Goal: Check status: Check status

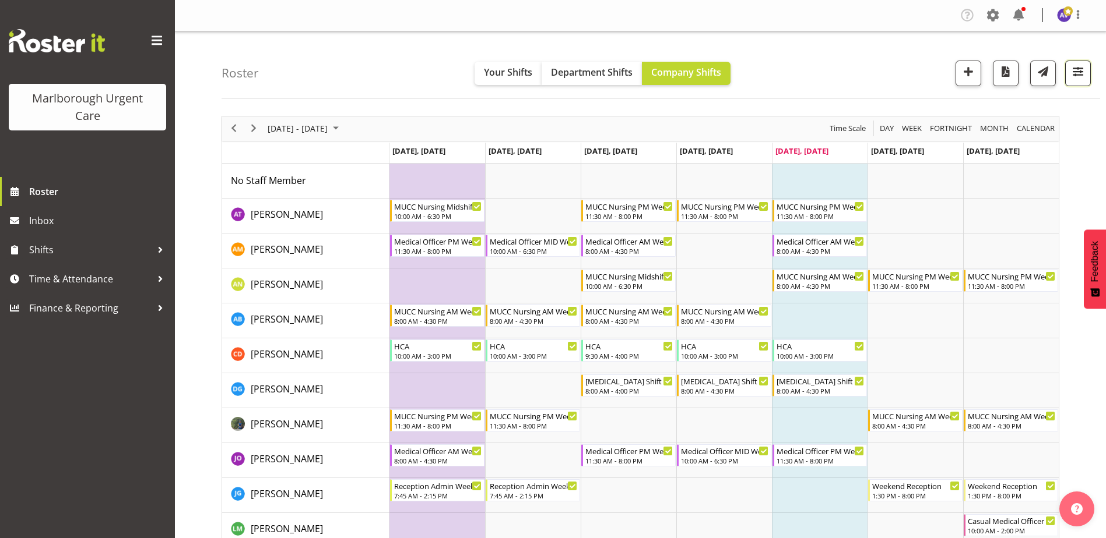
click at [1069, 72] on button "button" at bounding box center [1078, 74] width 26 height 26
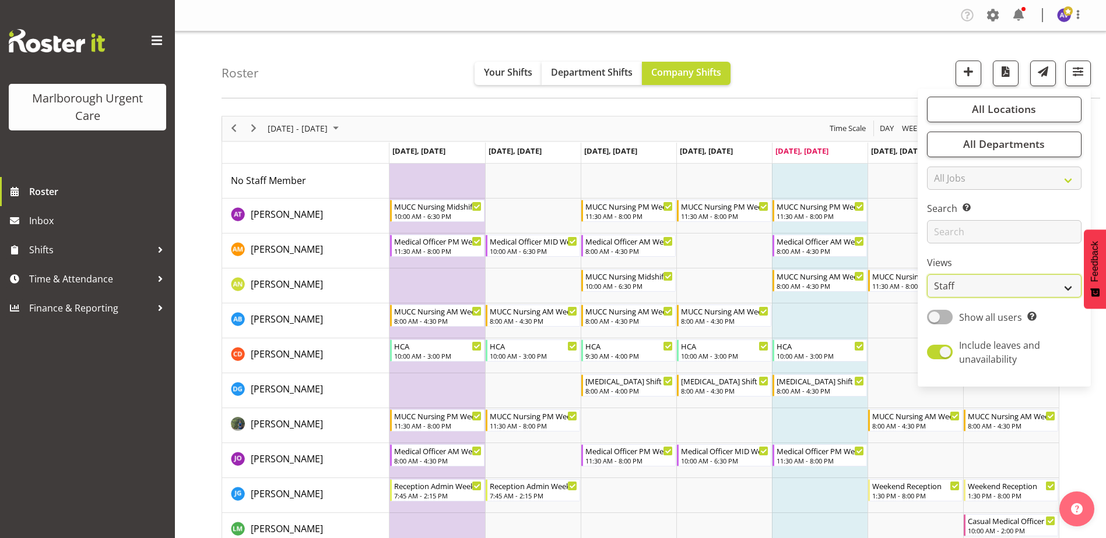
click at [980, 288] on select "Staff Role Shift - Horizontal Shift - Vertical Staff - Location" at bounding box center [1004, 285] width 154 height 23
click at [927, 274] on select "Staff Role Shift - Horizontal Shift - Vertical Staff - Location" at bounding box center [1004, 285] width 154 height 23
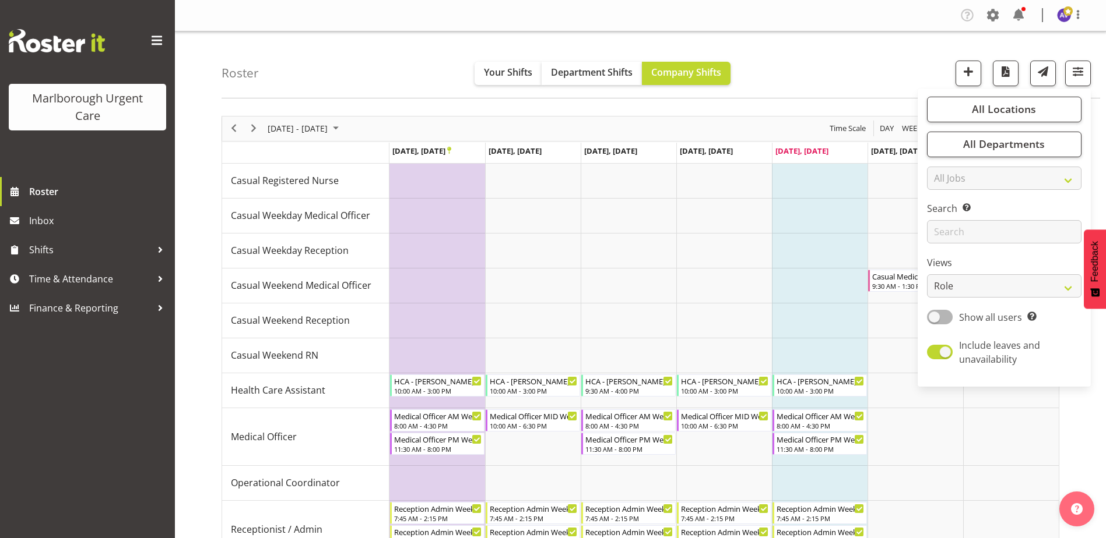
click at [826, 51] on div "Roster Your Shifts Department Shifts Company Shifts All Locations [GEOGRAPHIC_D…" at bounding box center [660, 64] width 878 height 67
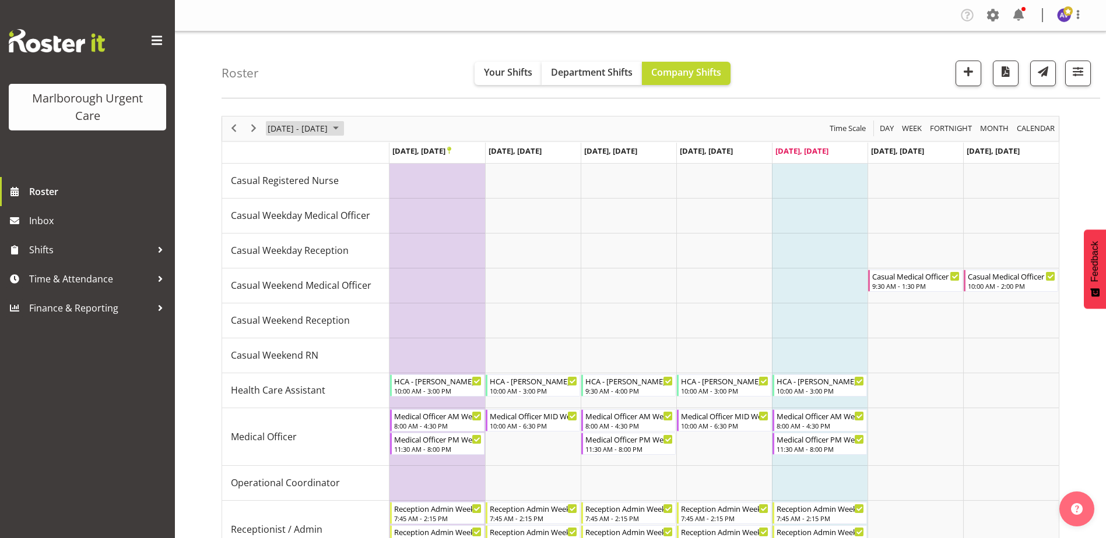
click at [324, 133] on span "[DATE] - [DATE]" at bounding box center [297, 128] width 62 height 15
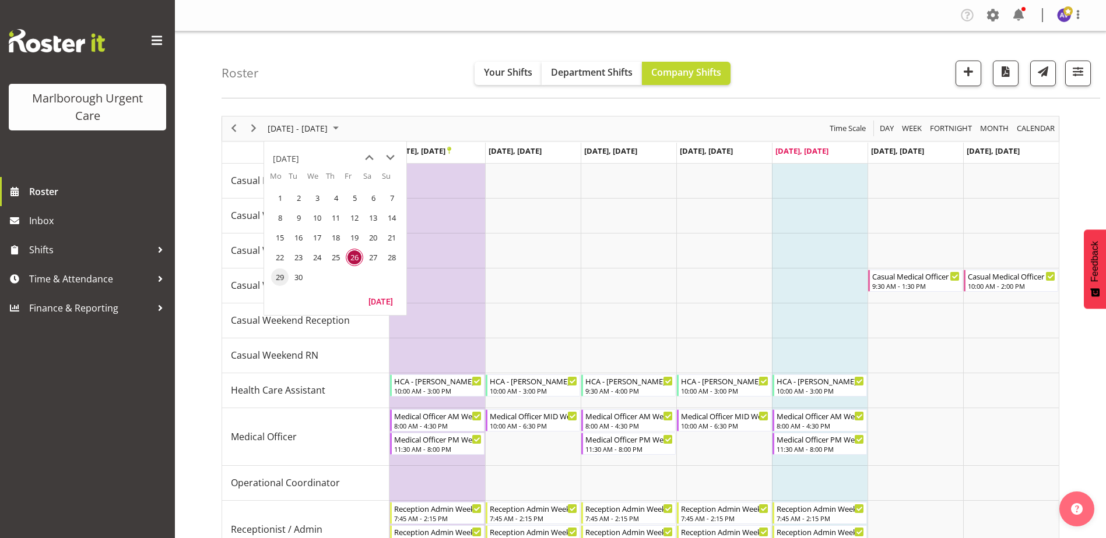
click at [276, 279] on span "29" at bounding box center [279, 277] width 17 height 17
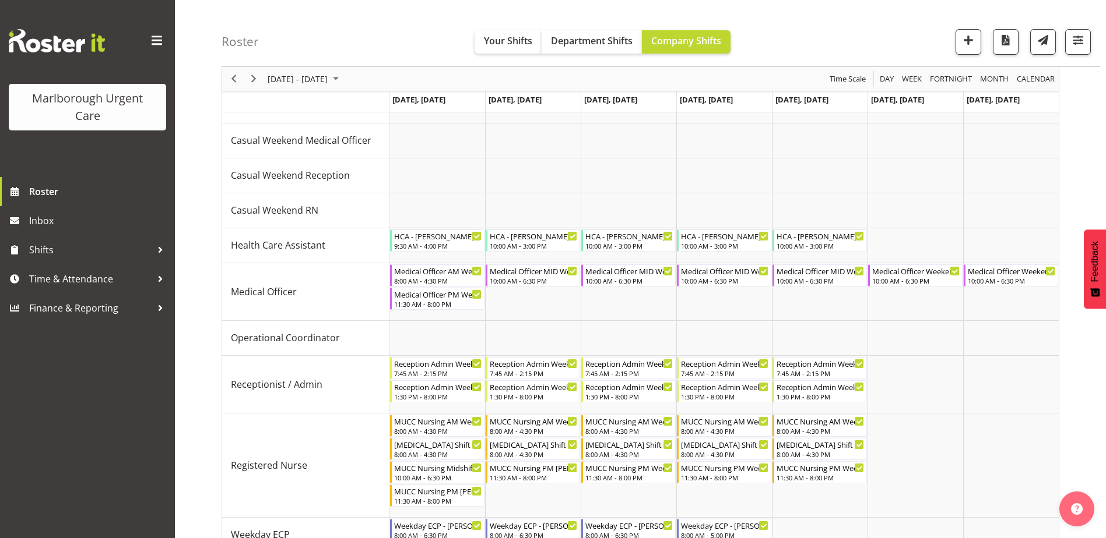
scroll to position [58, 0]
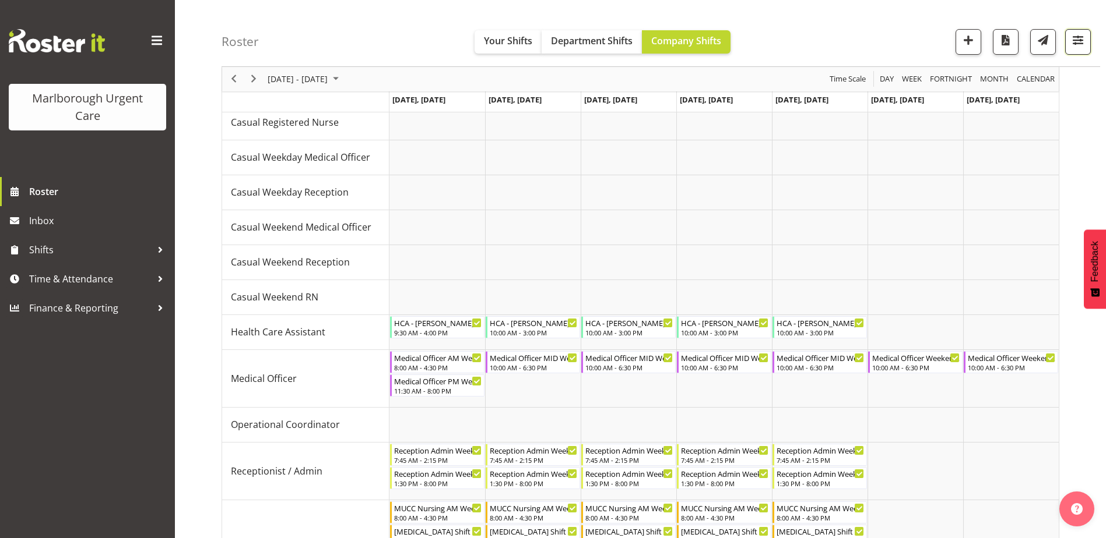
click at [1075, 41] on span "button" at bounding box center [1077, 40] width 15 height 15
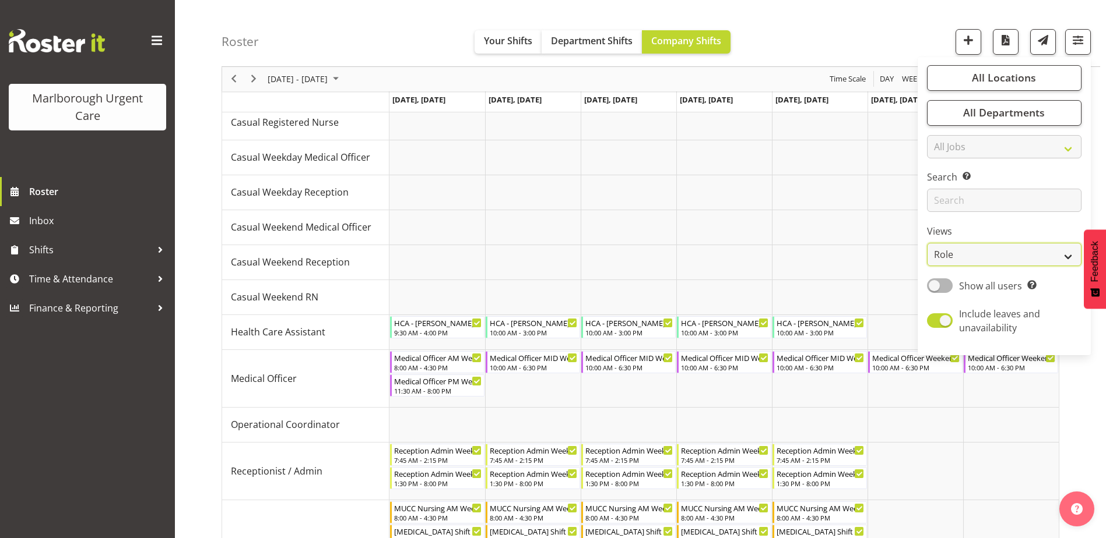
click at [992, 252] on select "Staff Role Shift - Horizontal Shift - Vertical Staff - Location" at bounding box center [1004, 255] width 154 height 23
click at [927, 244] on select "Staff Role Shift - Horizontal Shift - Vertical Staff - Location" at bounding box center [1004, 255] width 154 height 23
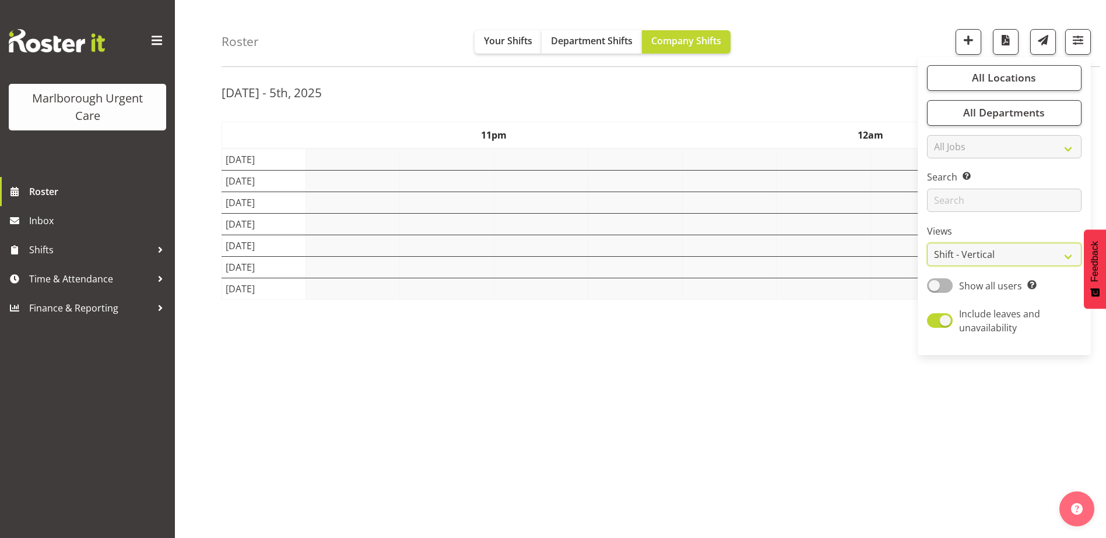
scroll to position [58, 0]
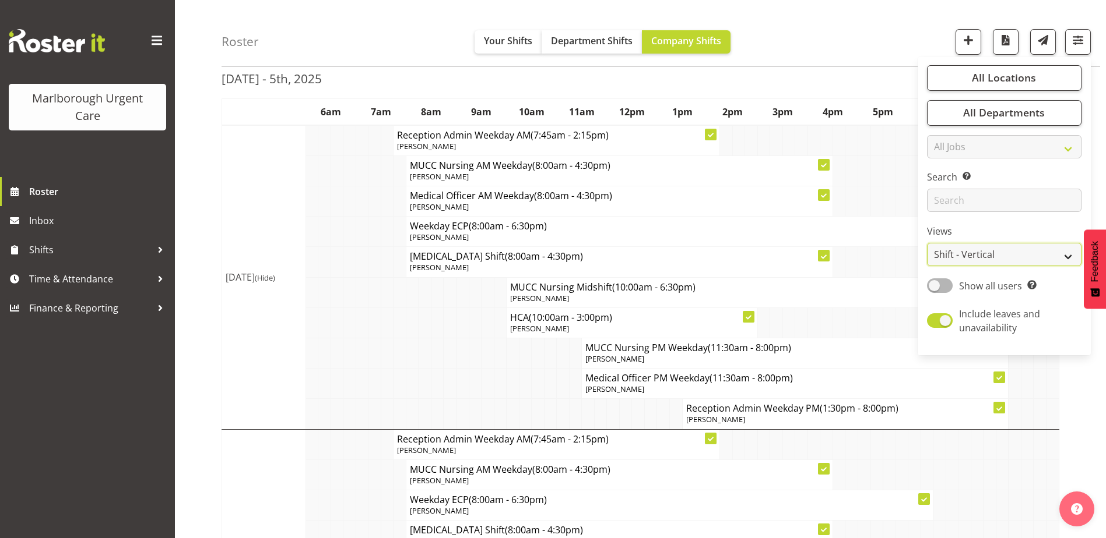
click at [985, 255] on select "Staff Role Shift - Horizontal Shift - Vertical Staff - Location" at bounding box center [1004, 255] width 154 height 23
click at [927, 244] on select "Staff Role Shift - Horizontal Shift - Vertical Staff - Location" at bounding box center [1004, 255] width 154 height 23
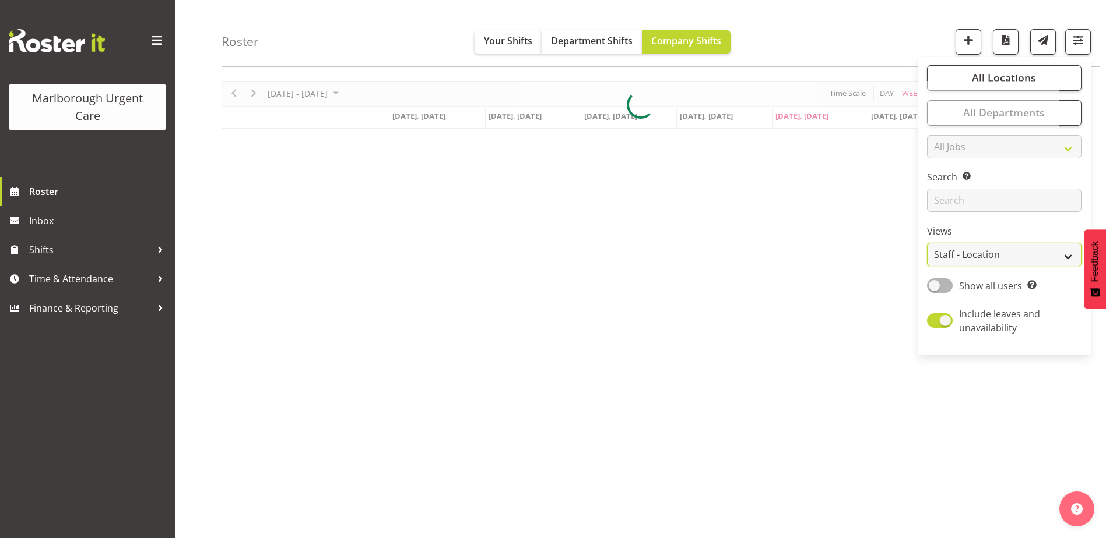
scroll to position [58, 0]
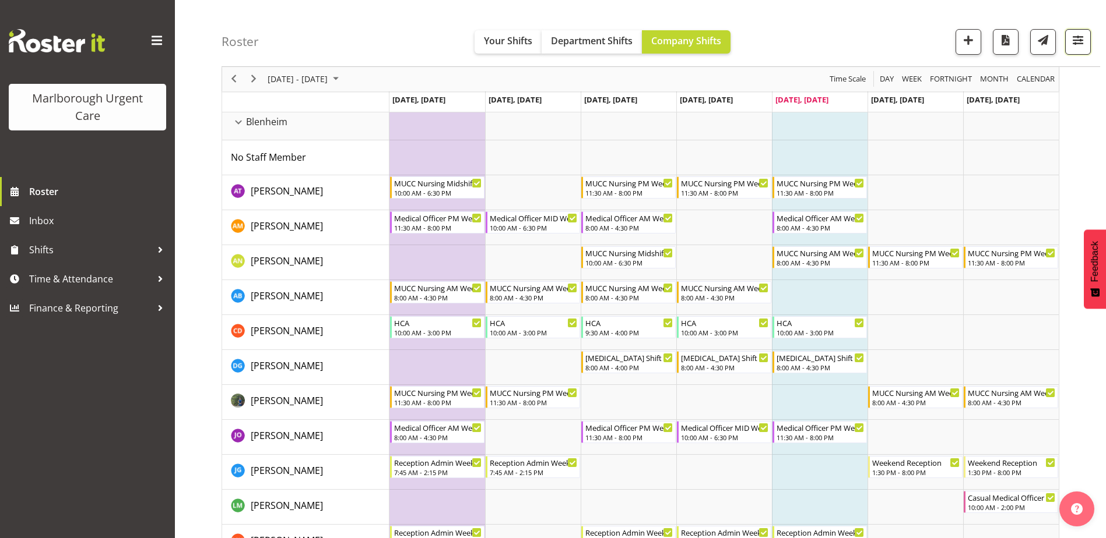
click at [1078, 36] on span "button" at bounding box center [1077, 40] width 15 height 15
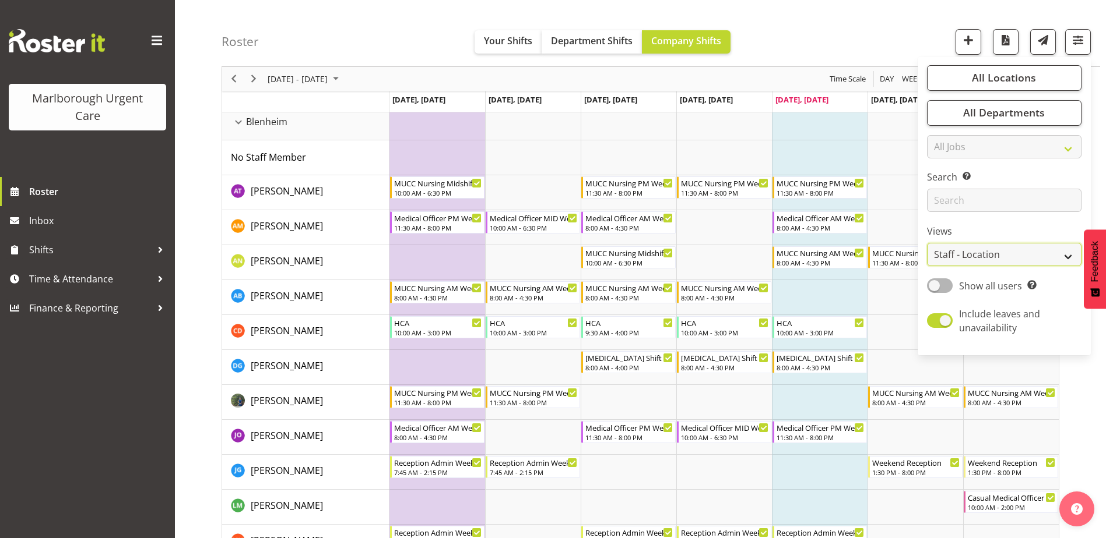
click at [981, 251] on select "Staff Role Shift - Horizontal Shift - Vertical Staff - Location" at bounding box center [1004, 255] width 154 height 23
click at [927, 244] on select "Staff Role Shift - Horizontal Shift - Vertical Staff - Location" at bounding box center [1004, 255] width 154 height 23
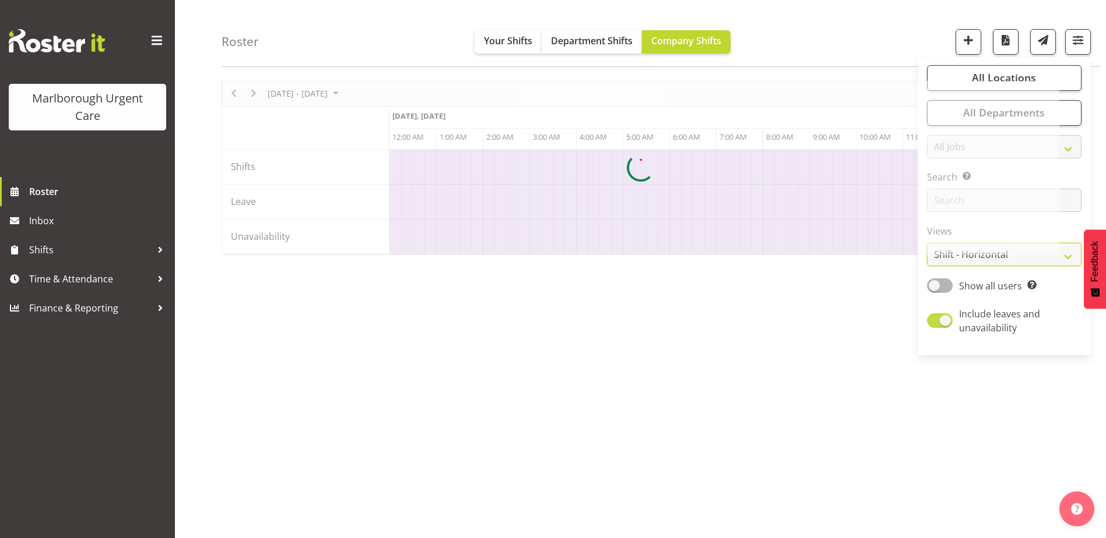
scroll to position [35, 0]
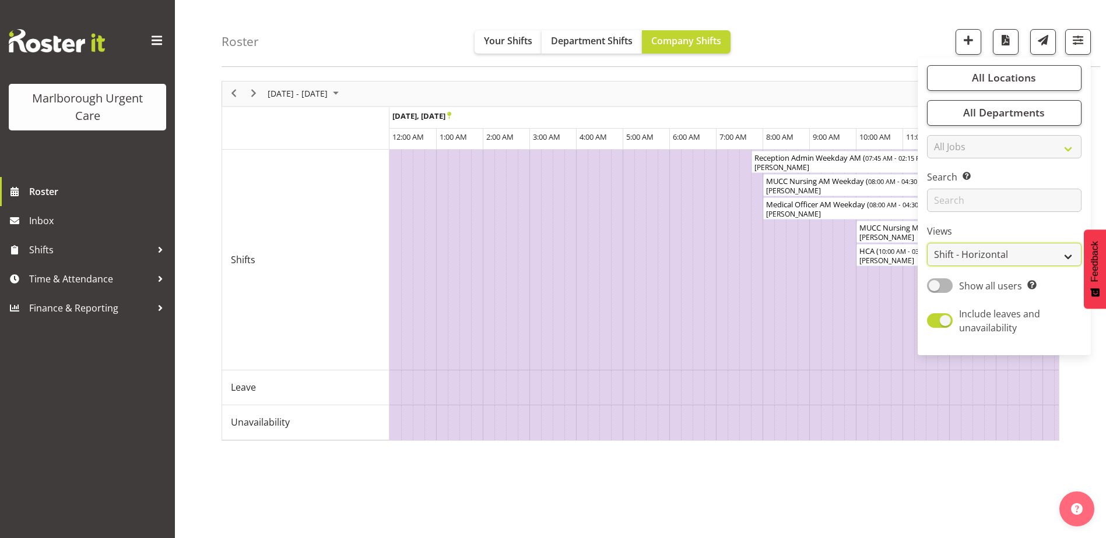
drag, startPoint x: 995, startPoint y: 251, endPoint x: 995, endPoint y: 256, distance: 5.9
click at [995, 251] on select "Staff Role Shift - Horizontal Shift - Vertical Staff - Location" at bounding box center [1004, 255] width 154 height 23
select select "role"
click at [927, 244] on select "Staff Role Shift - Horizontal Shift - Vertical Staff - Location" at bounding box center [1004, 255] width 154 height 23
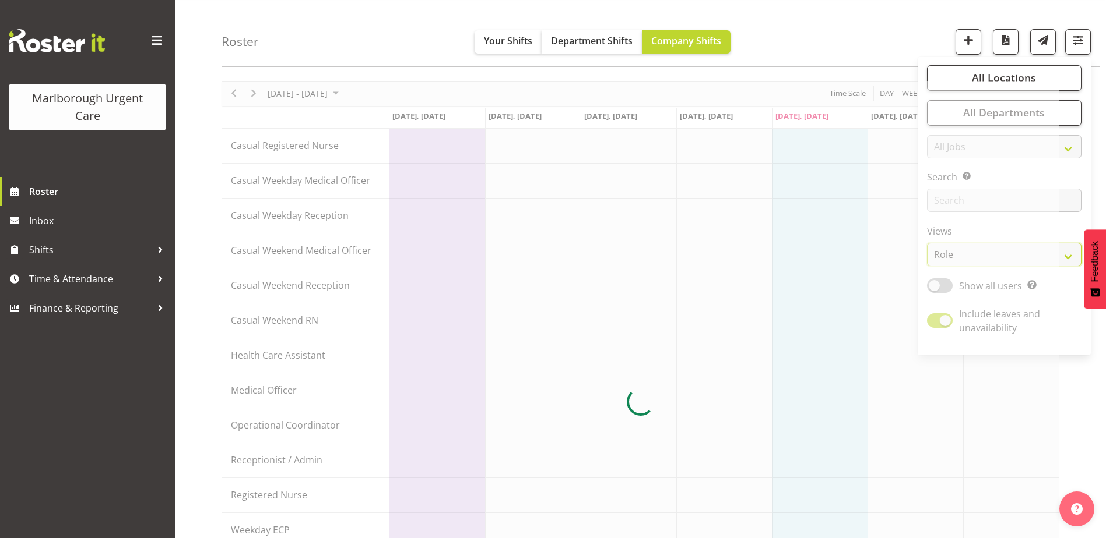
scroll to position [58, 0]
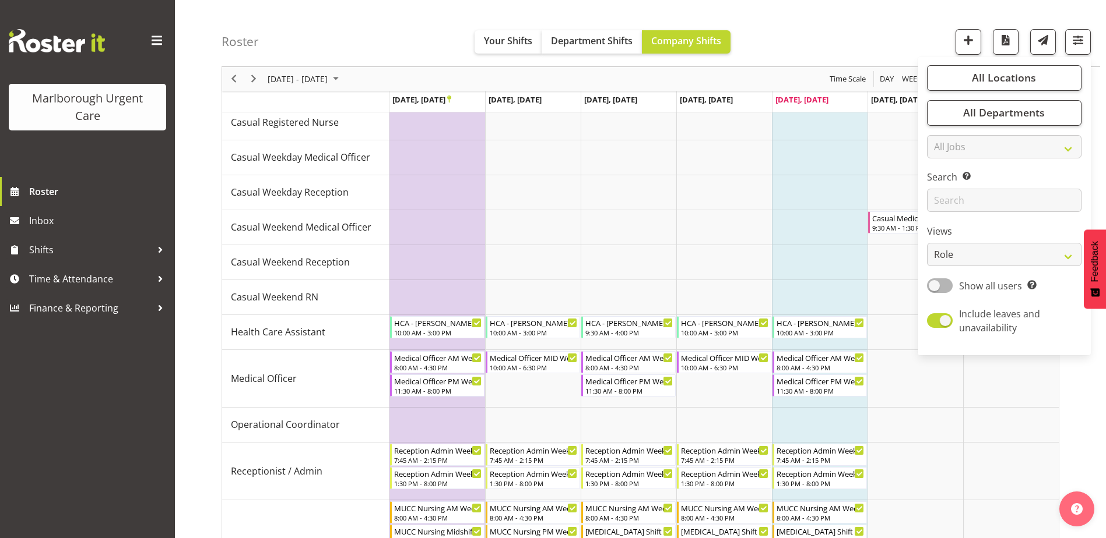
drag, startPoint x: 883, startPoint y: 18, endPoint x: 956, endPoint y: 52, distance: 80.3
click at [883, 18] on div "Roster Your Shifts Department Shifts Company Shifts All Locations [GEOGRAPHIC_D…" at bounding box center [660, 33] width 878 height 67
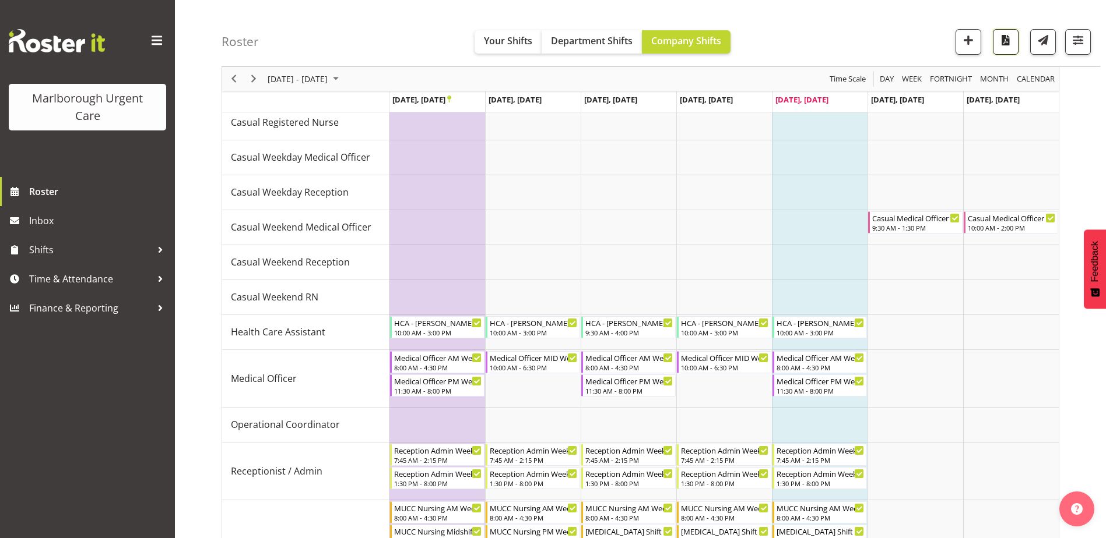
click at [1001, 47] on span "button" at bounding box center [1005, 40] width 15 height 15
click at [300, 79] on span "[DATE] - [DATE]" at bounding box center [297, 79] width 62 height 15
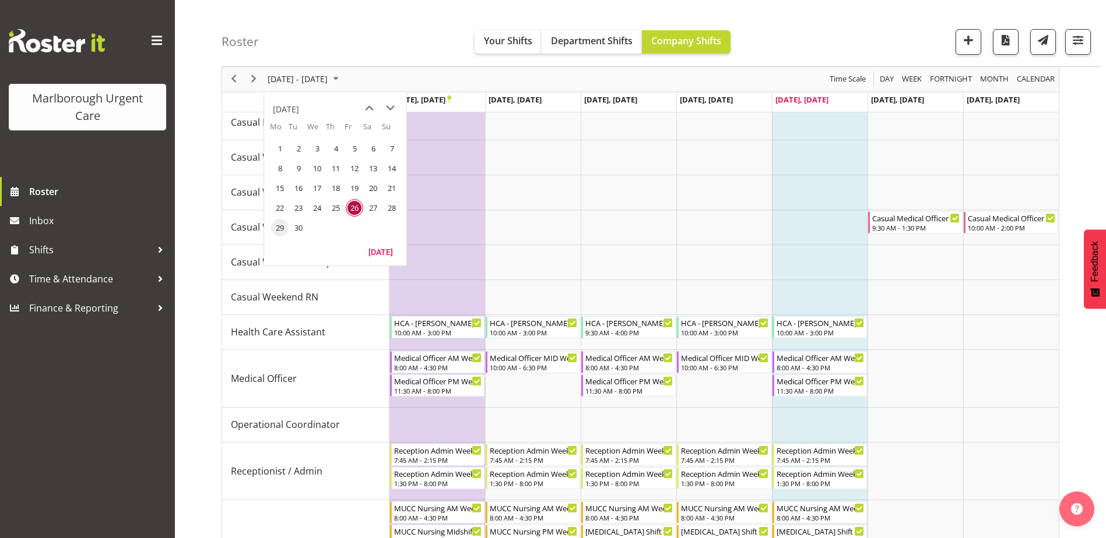
click at [282, 224] on span "29" at bounding box center [279, 227] width 17 height 17
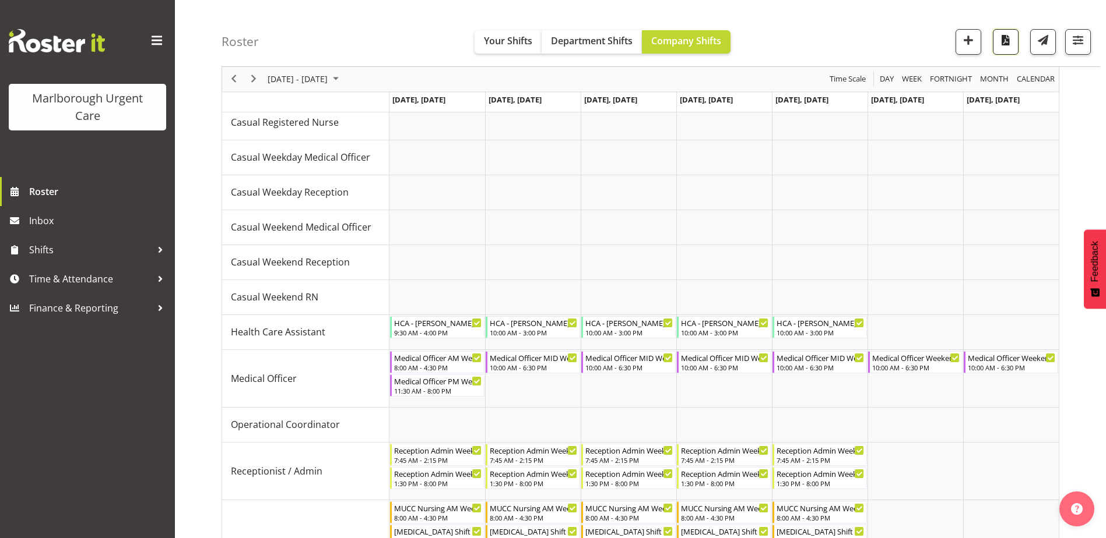
click at [1000, 36] on span "button" at bounding box center [1005, 40] width 15 height 15
